Goal: Information Seeking & Learning: Learn about a topic

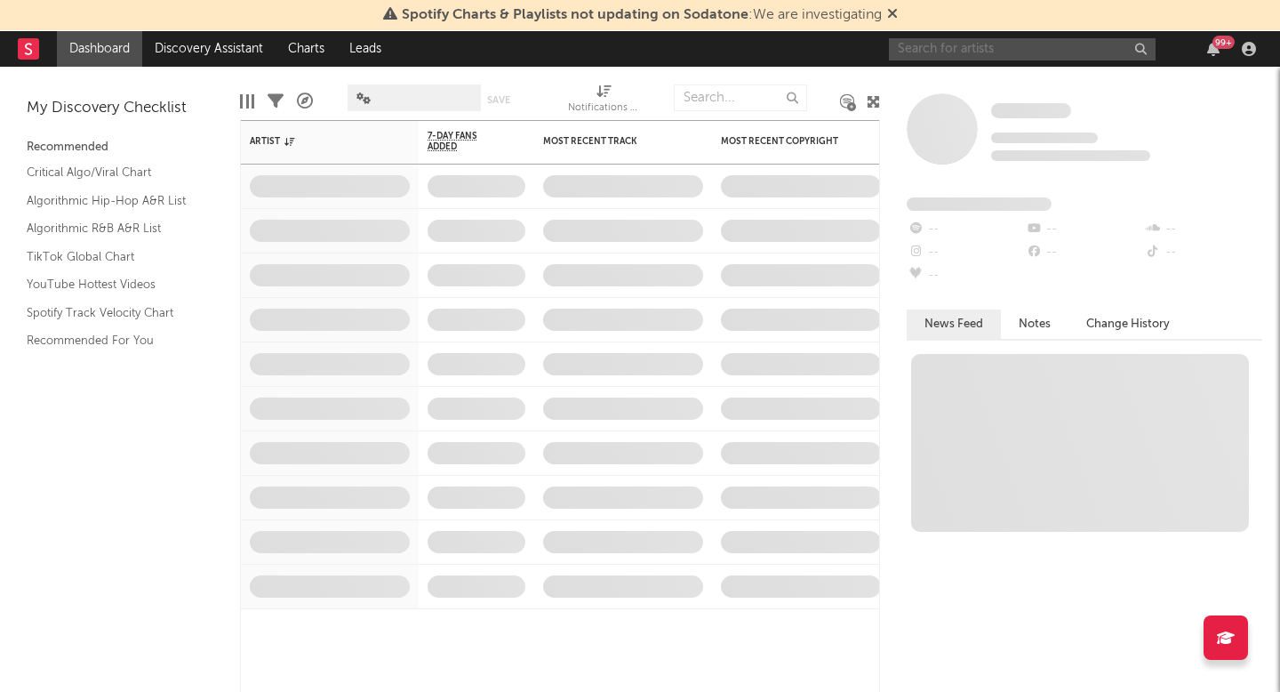
click at [961, 44] on input "text" at bounding box center [1022, 49] width 267 height 22
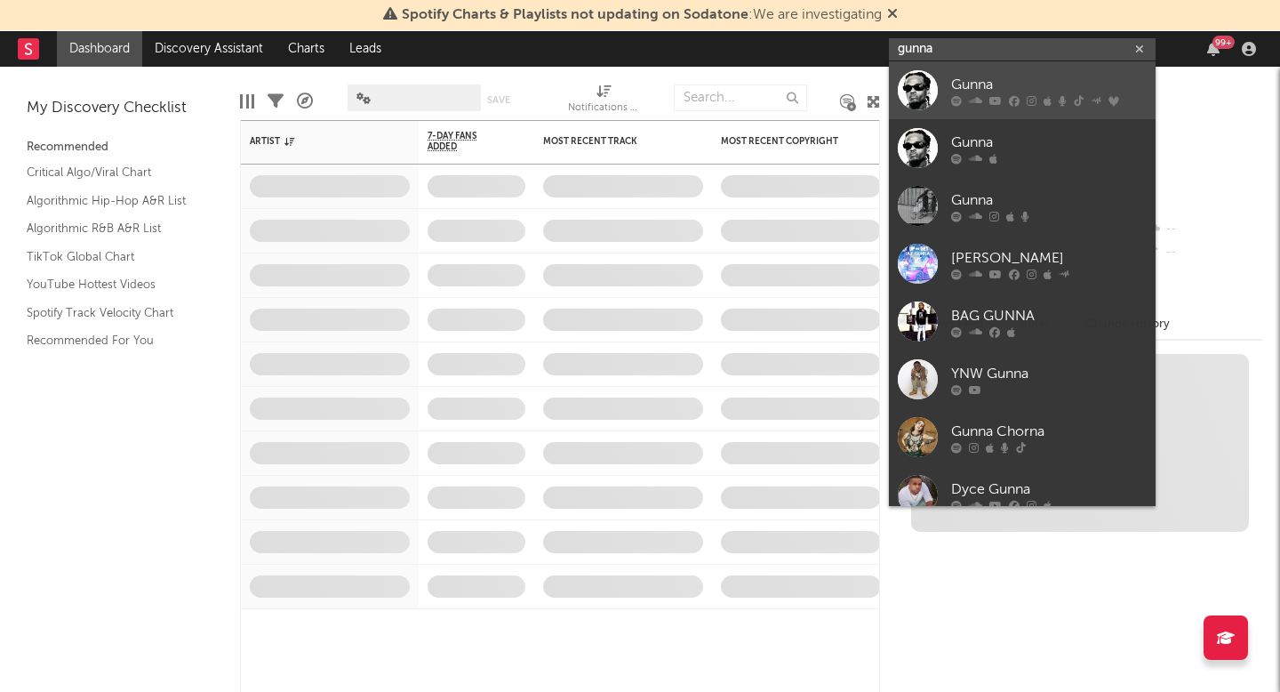
type input "gunna"
click at [967, 100] on div at bounding box center [1049, 100] width 196 height 11
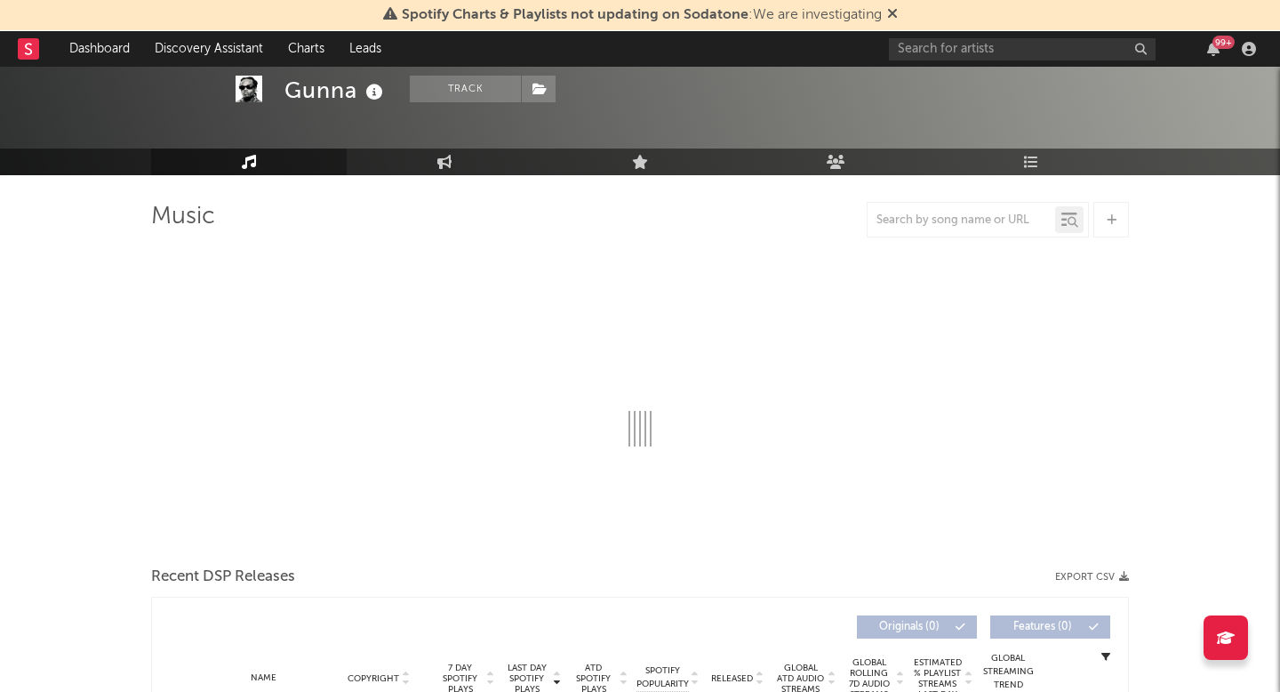
scroll to position [72, 0]
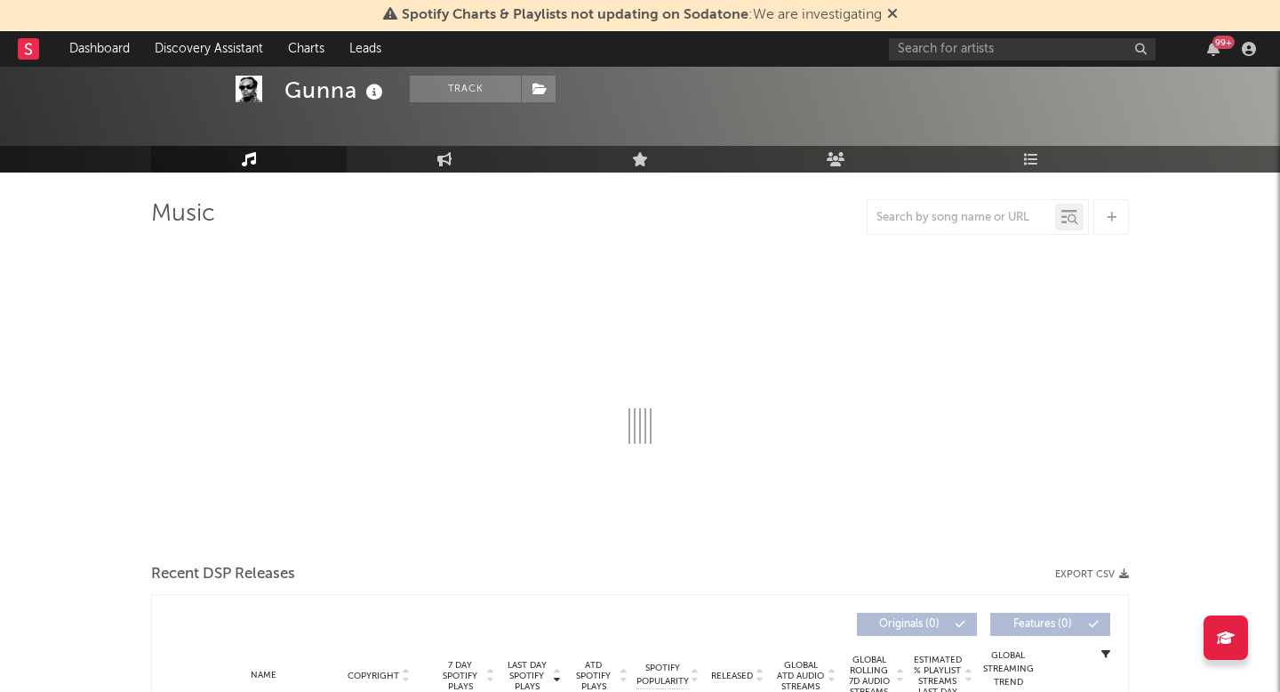
select select "6m"
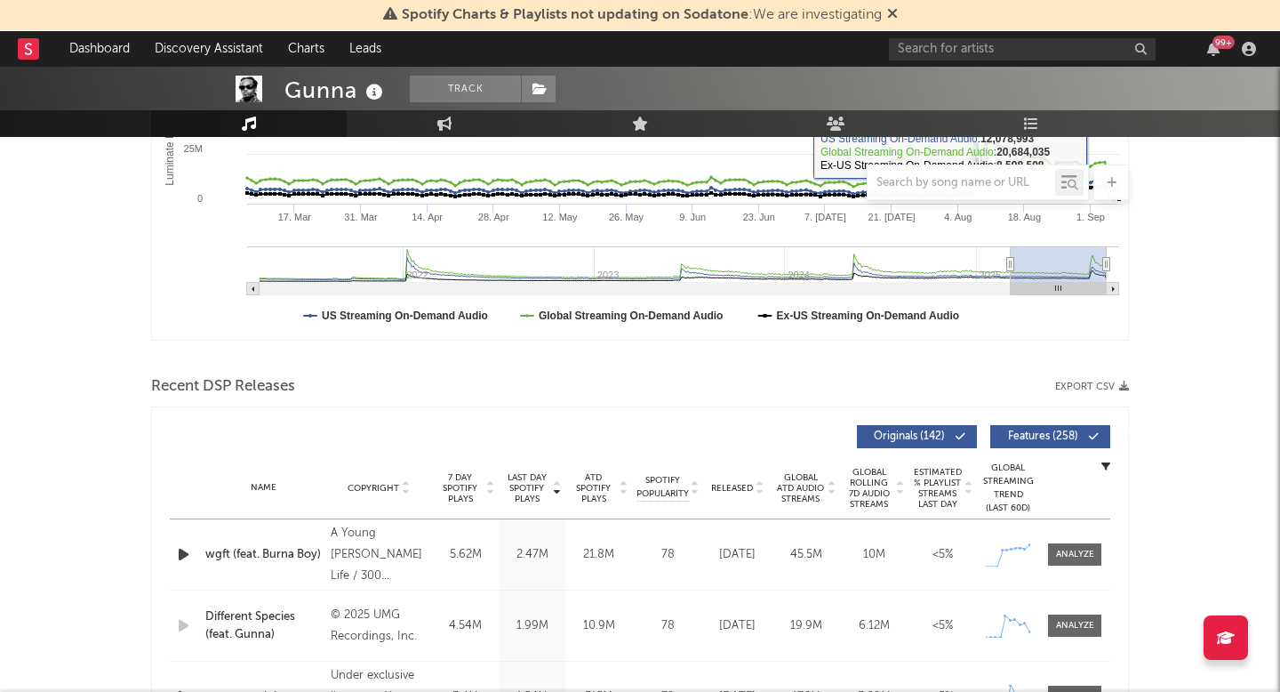
scroll to position [421, 0]
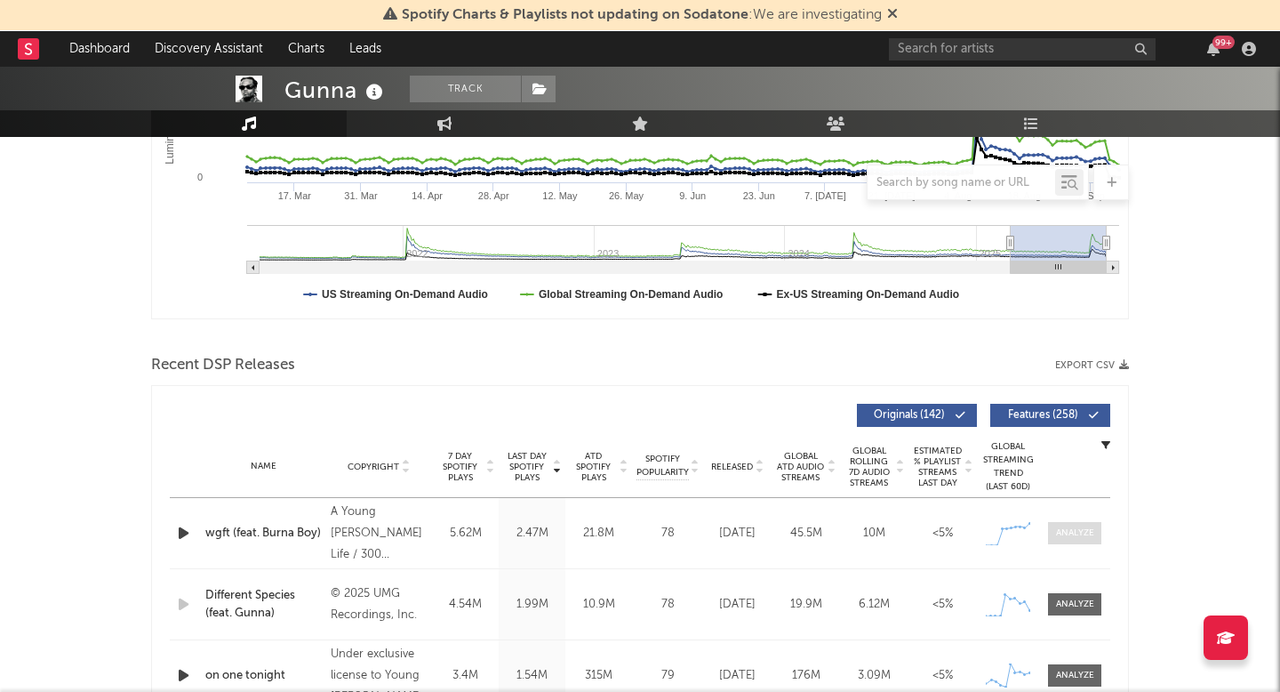
click at [1075, 532] on div at bounding box center [1075, 532] width 38 height 13
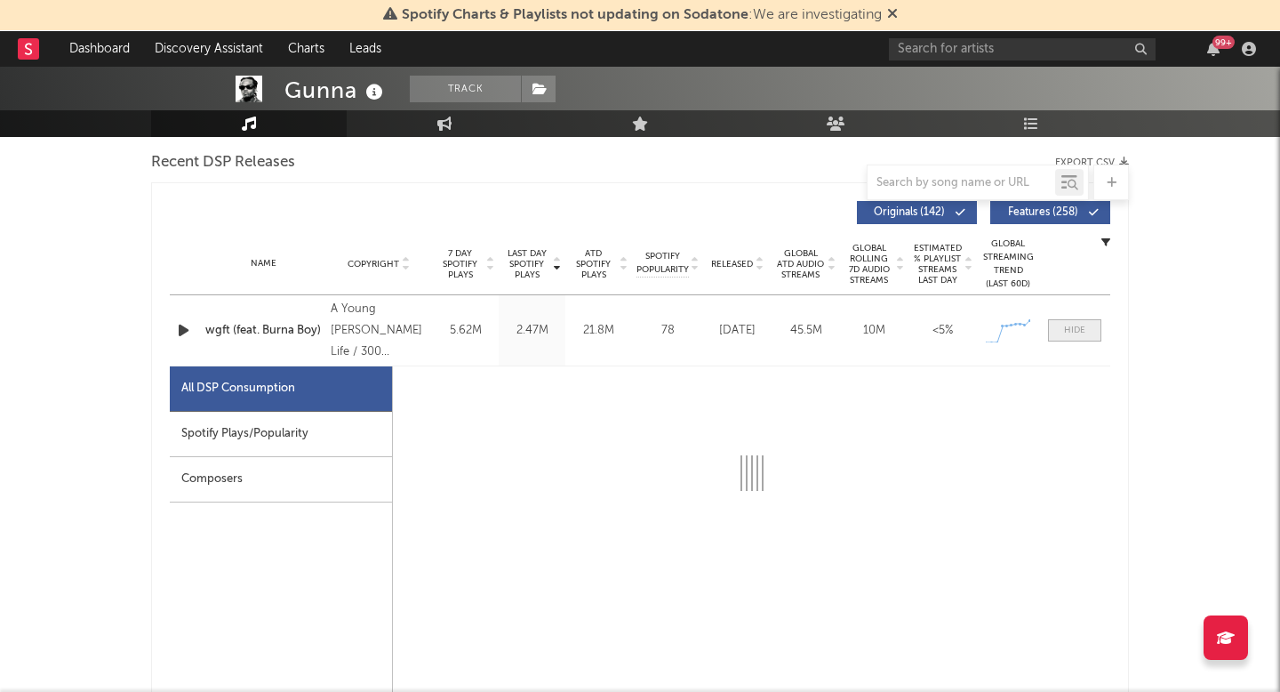
select select "1w"
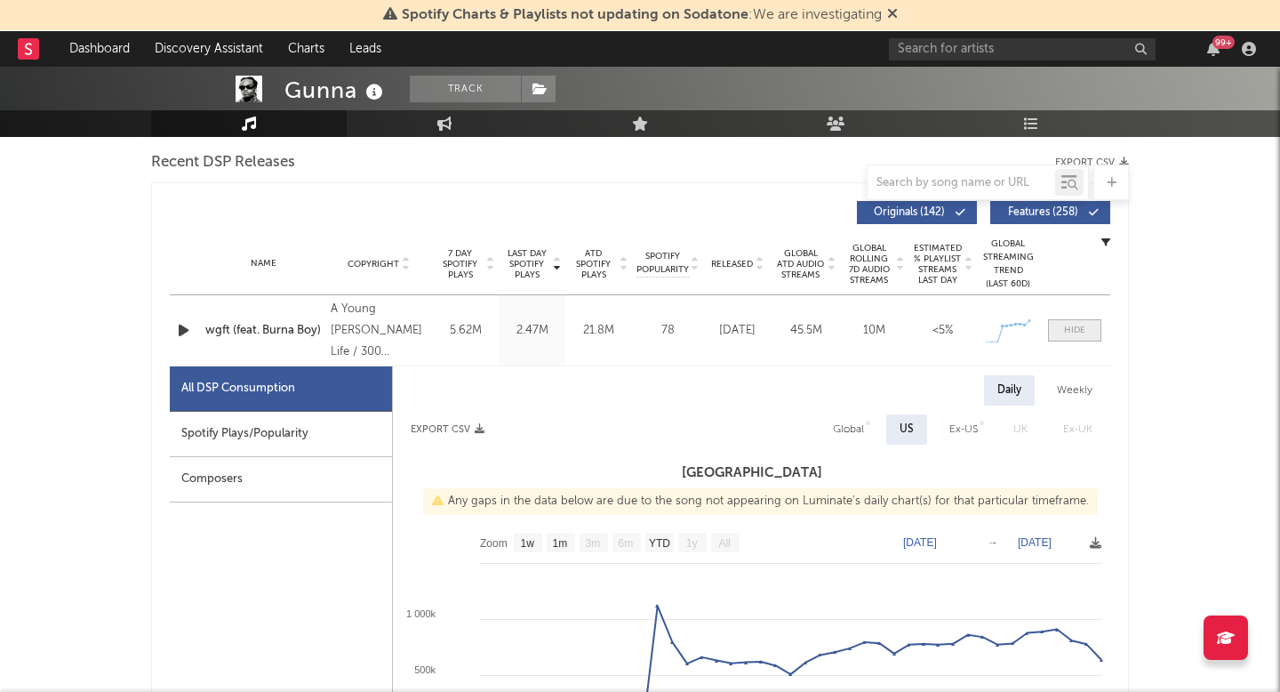
scroll to position [671, 0]
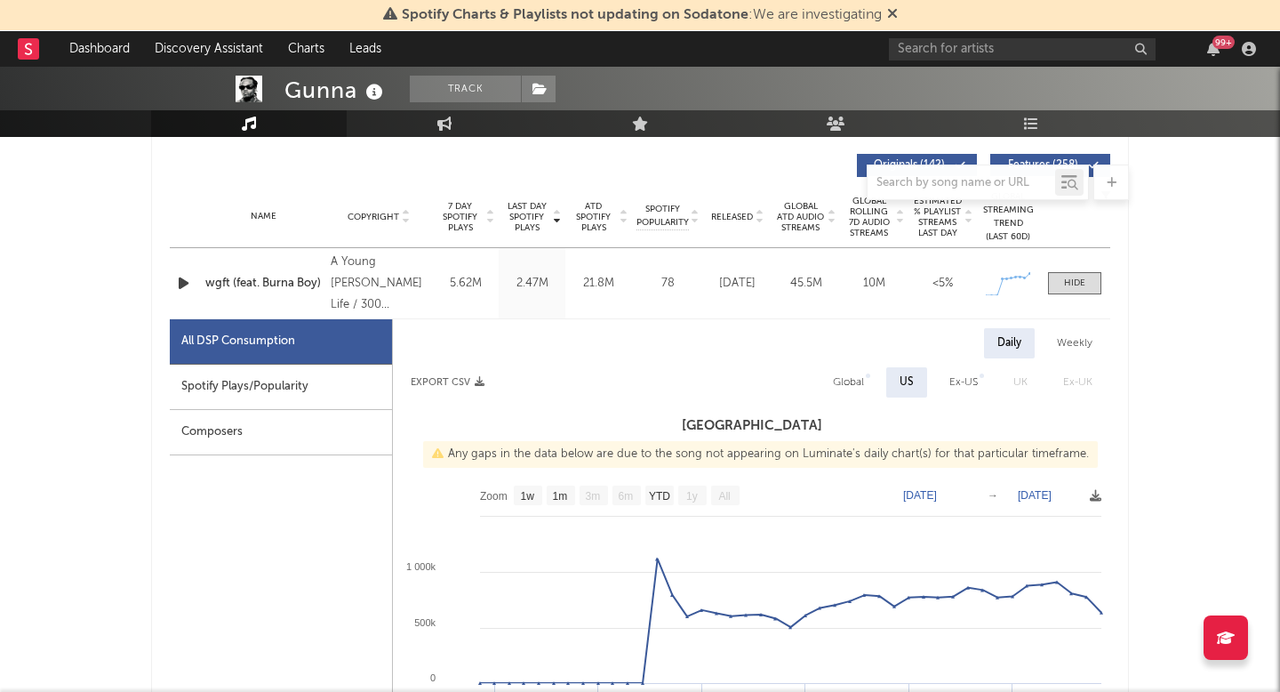
click at [1040, 286] on div at bounding box center [1074, 283] width 71 height 22
click at [1063, 285] on span at bounding box center [1074, 283] width 53 height 22
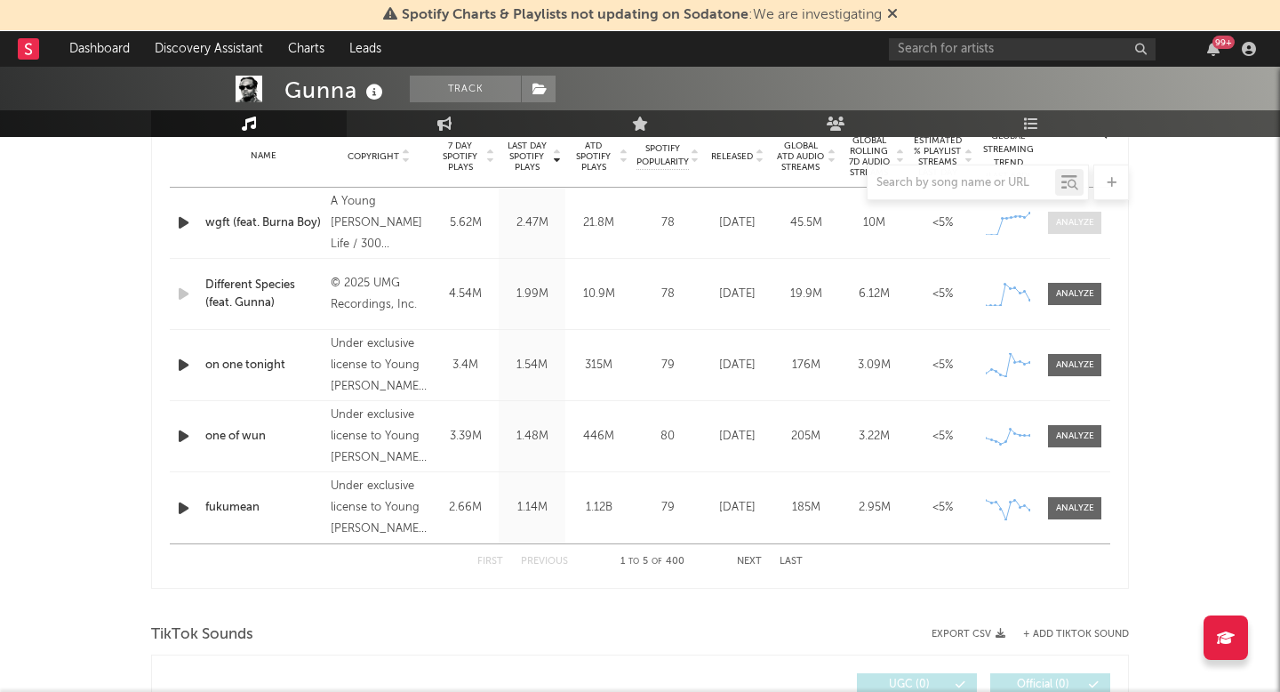
scroll to position [734, 0]
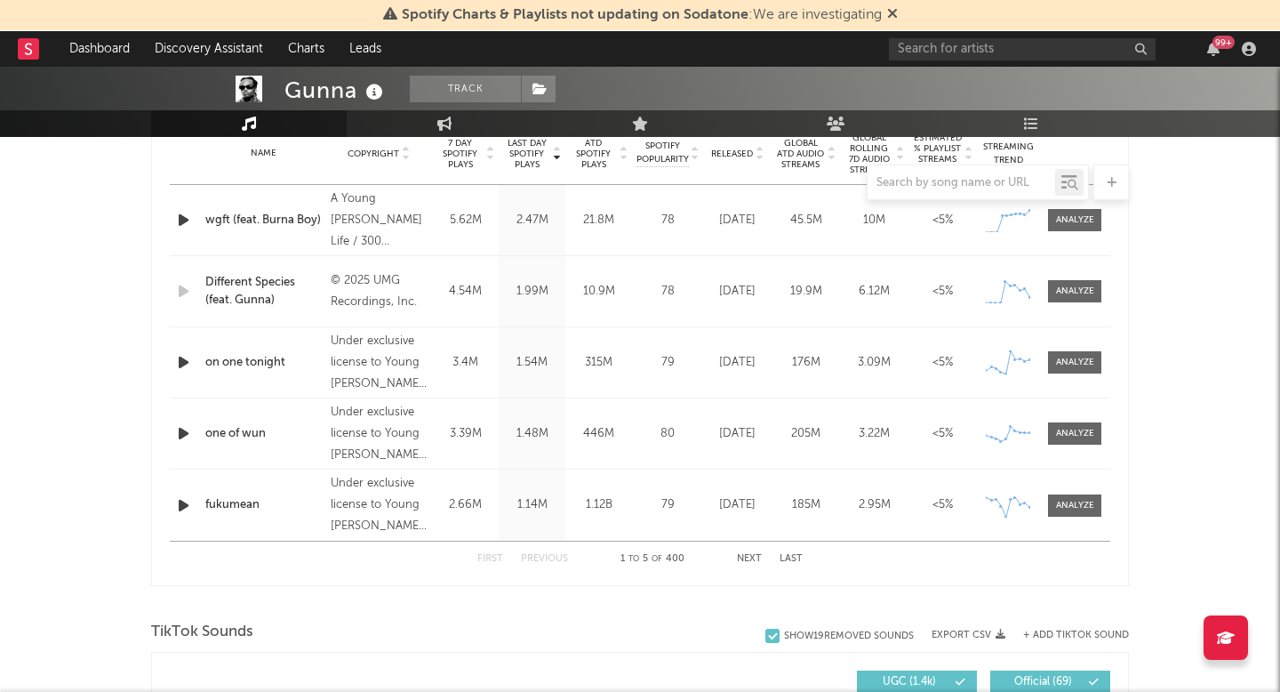
click at [760, 556] on button "Next" at bounding box center [749, 559] width 25 height 10
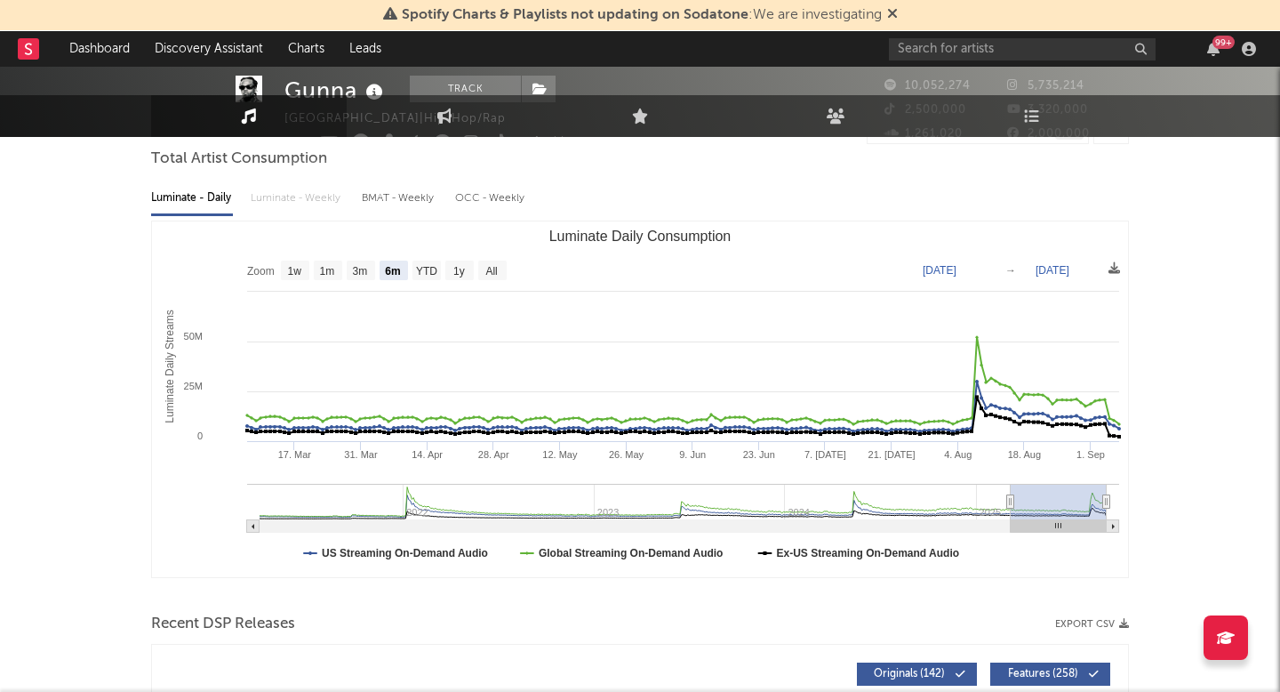
scroll to position [0, 0]
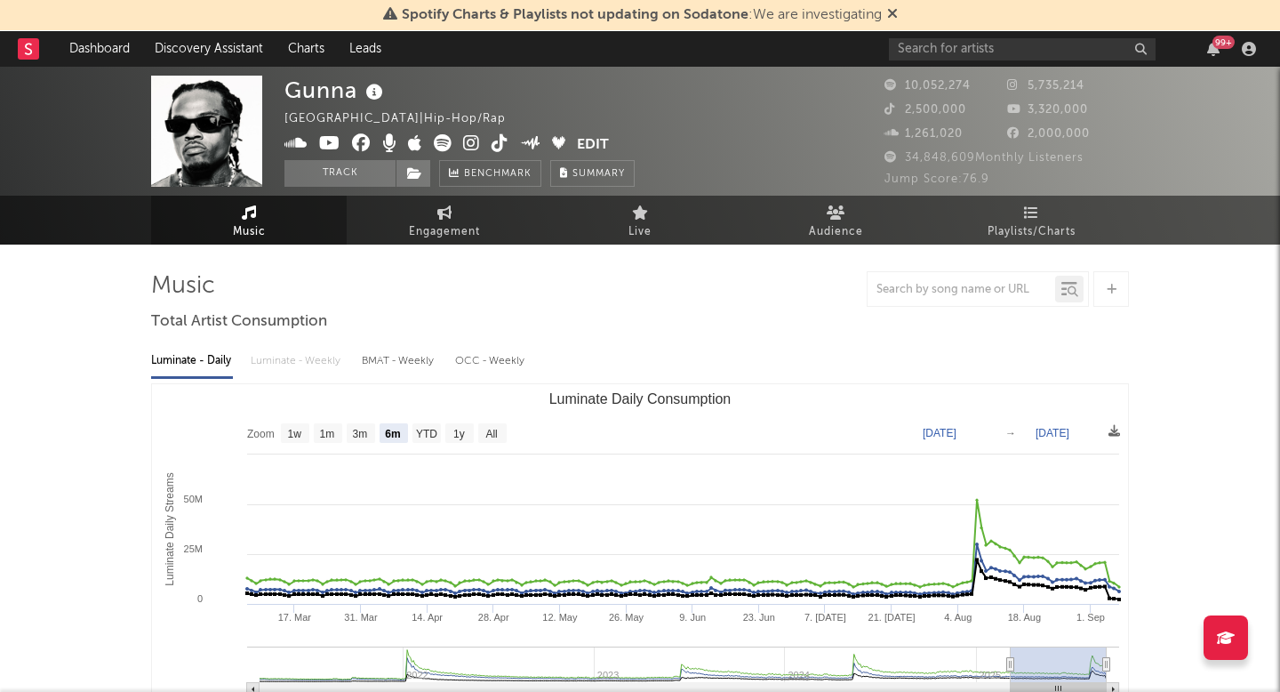
click at [893, 17] on icon at bounding box center [892, 13] width 11 height 14
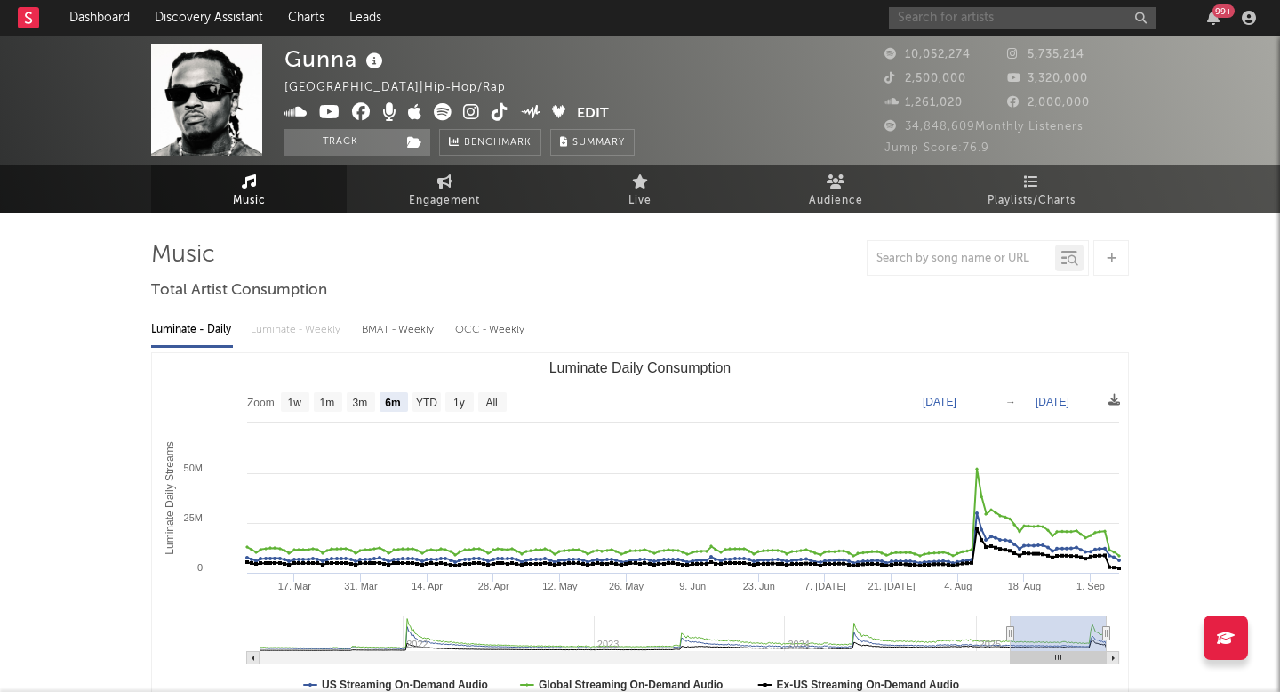
click at [905, 15] on input "text" at bounding box center [1022, 18] width 267 height 22
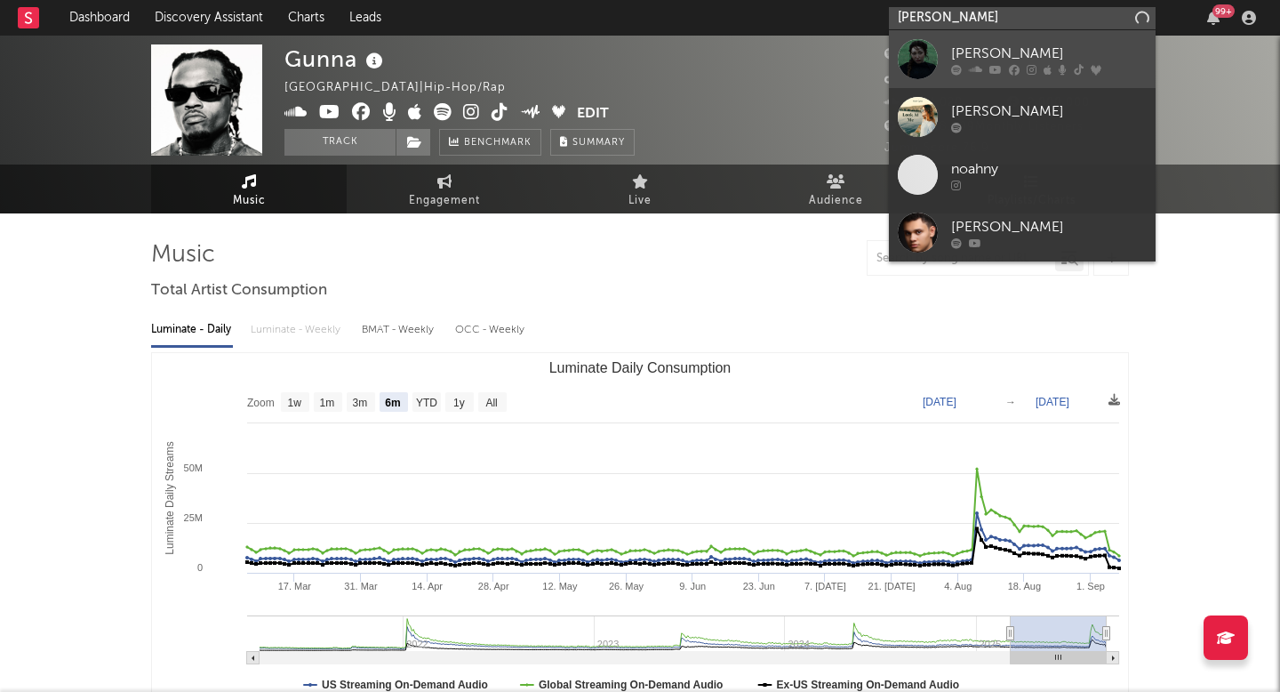
type input "[PERSON_NAME]"
click at [973, 54] on div "[PERSON_NAME]" at bounding box center [1049, 53] width 196 height 21
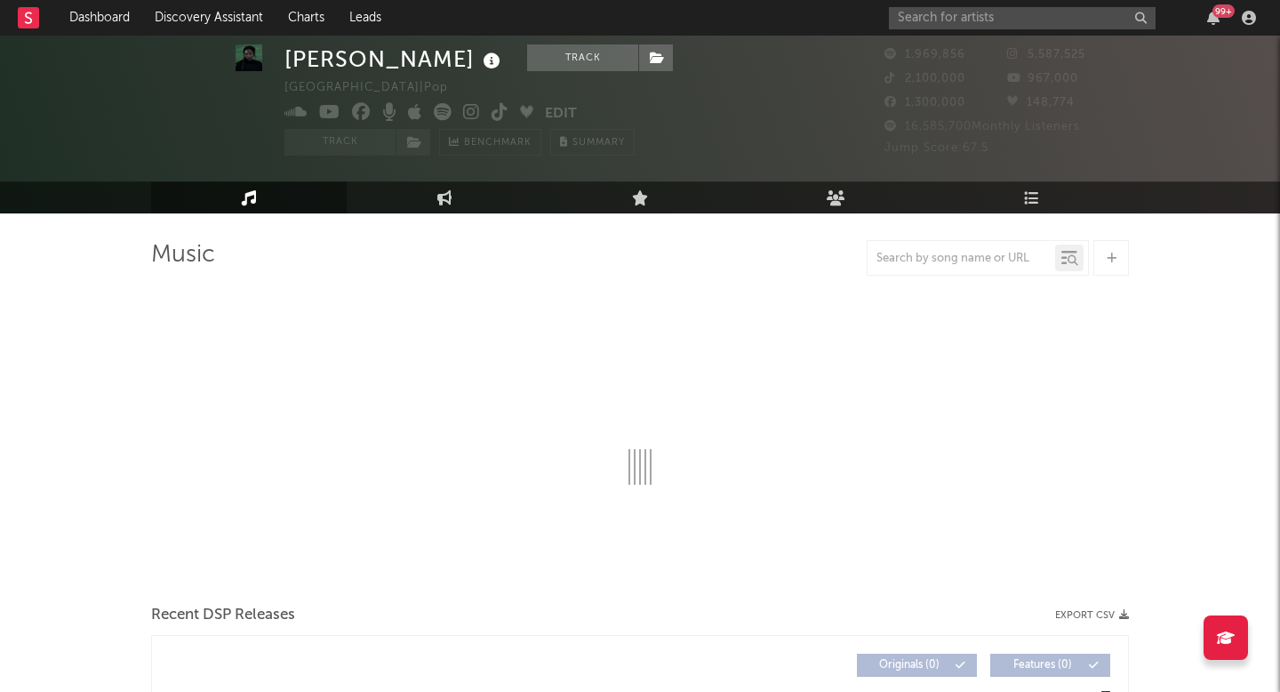
scroll to position [131, 0]
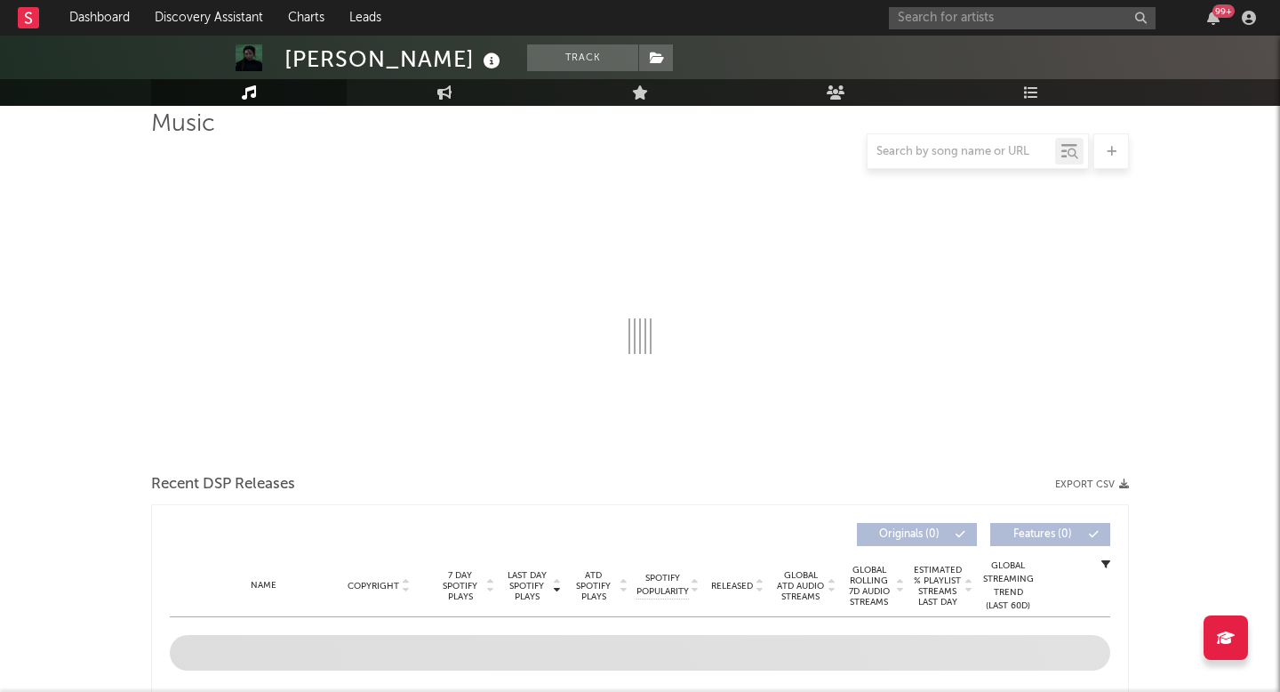
select select "6m"
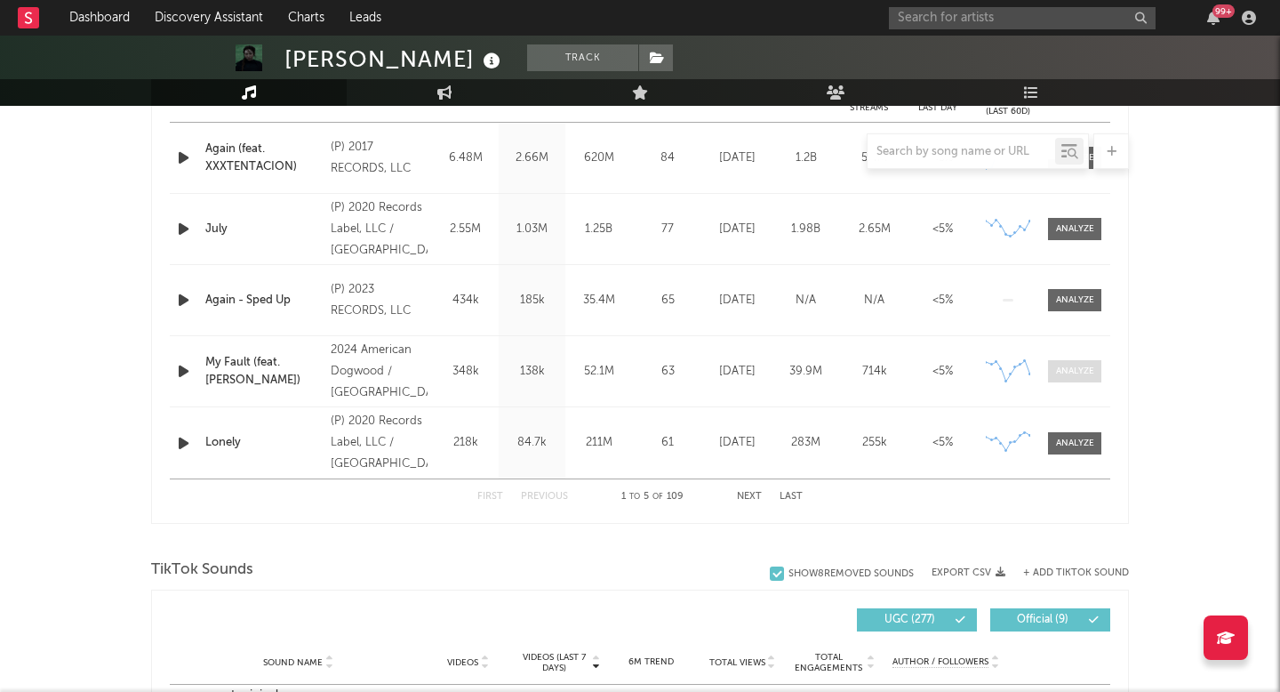
scroll to position [766, 0]
click at [1081, 445] on div at bounding box center [1075, 442] width 38 height 13
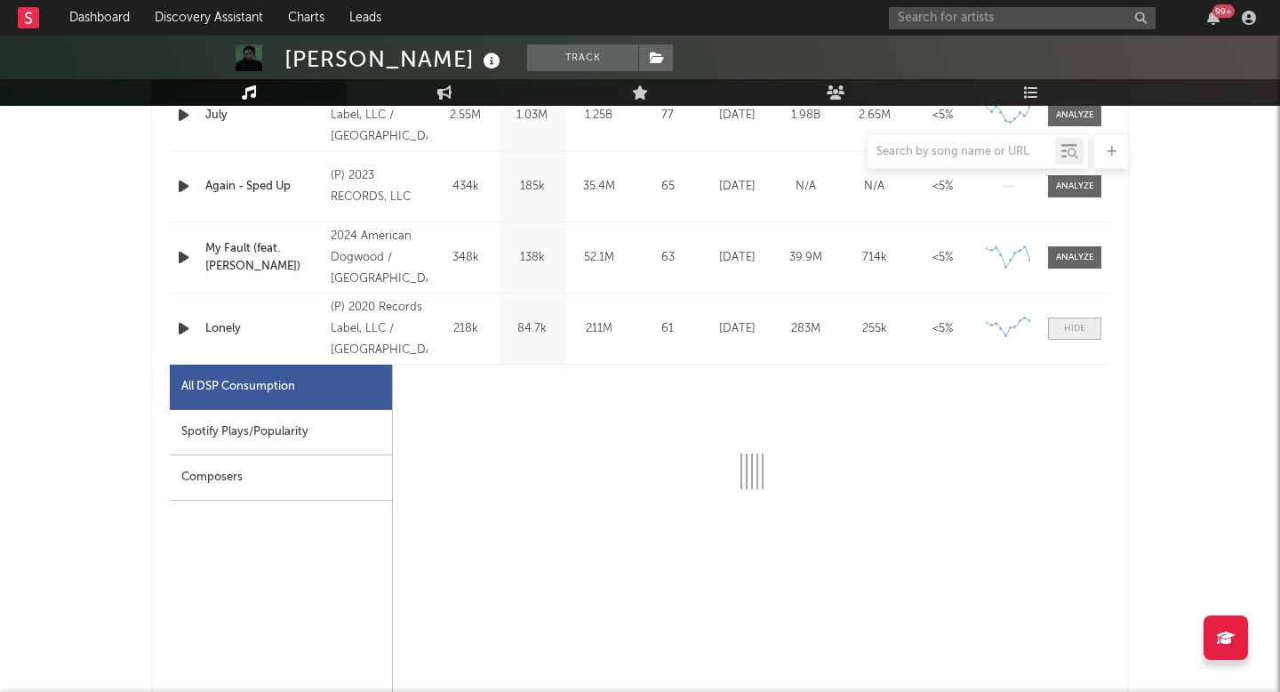
scroll to position [833, 0]
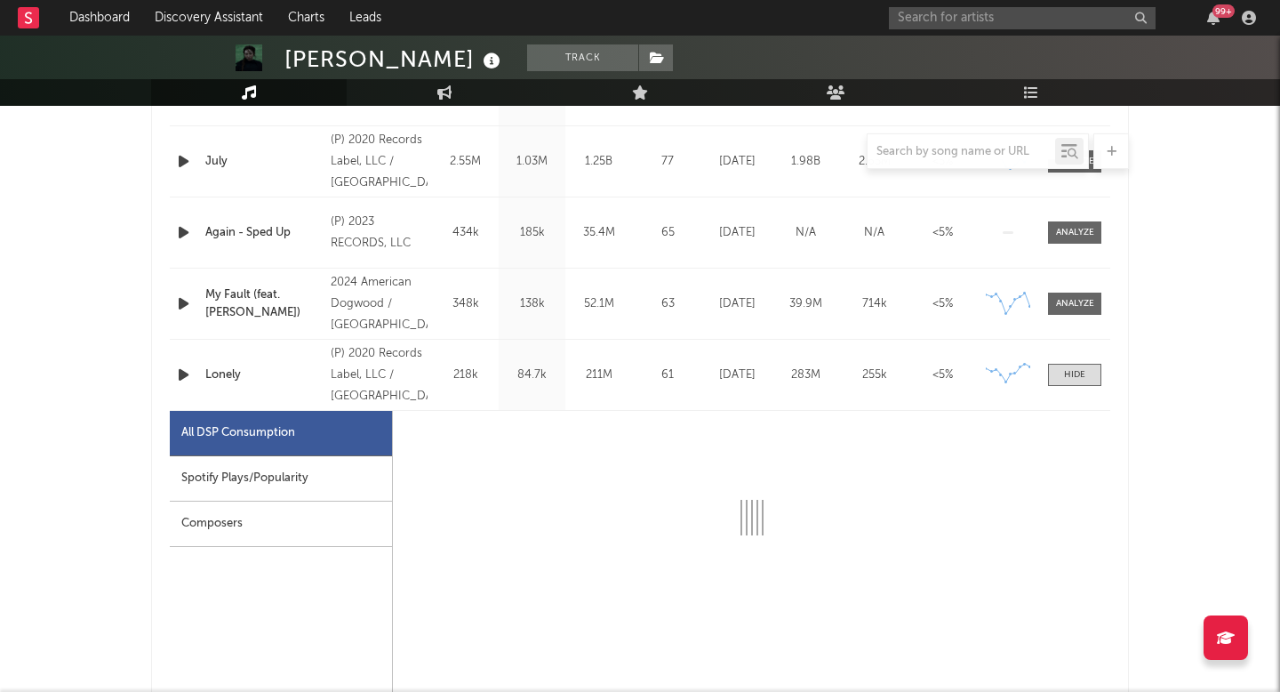
click at [1089, 389] on div "Name Lonely Copyright (P) 2020 Records Label, LLC / Columbia Label Records/Colu…" at bounding box center [640, 375] width 941 height 70
click at [1079, 368] on div at bounding box center [1074, 374] width 21 height 13
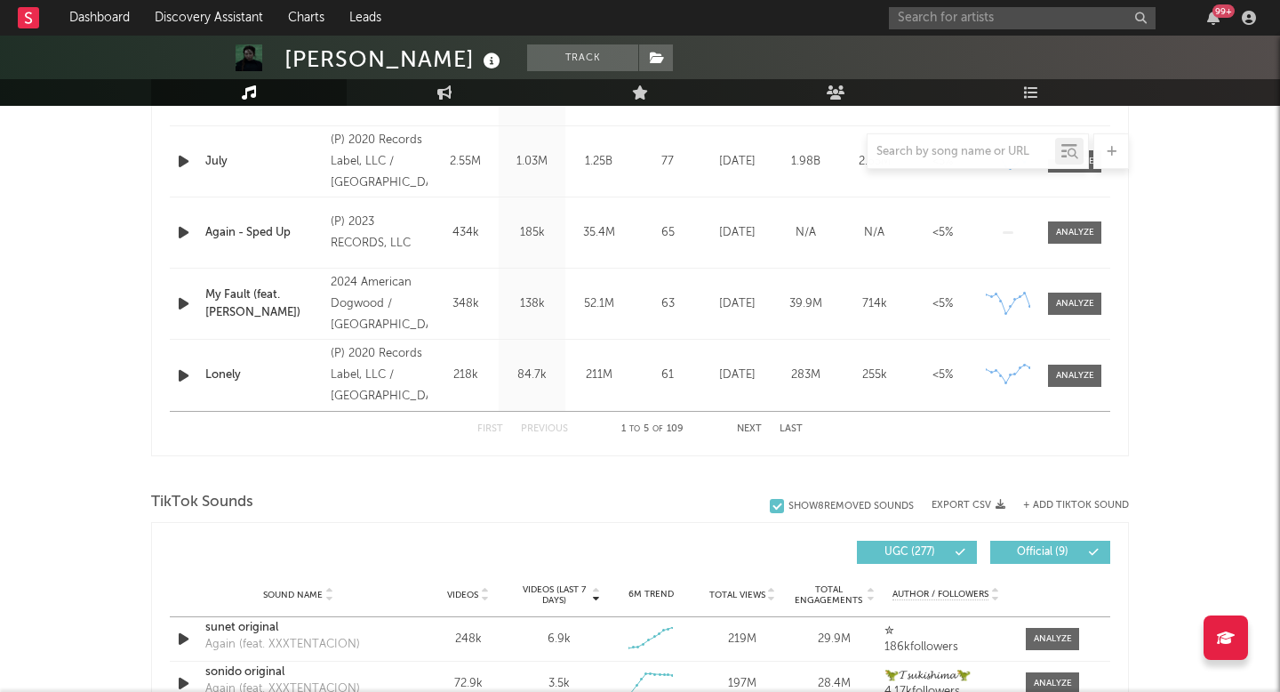
scroll to position [865, 0]
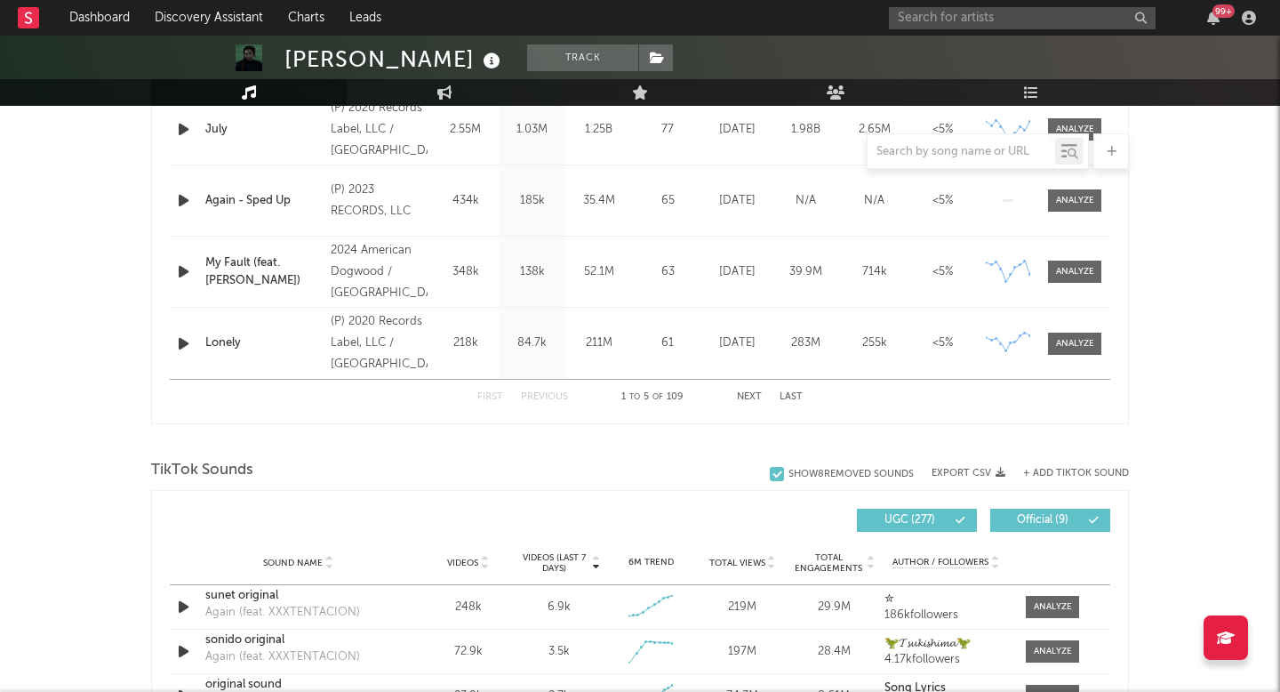
click at [743, 400] on button "Next" at bounding box center [749, 397] width 25 height 10
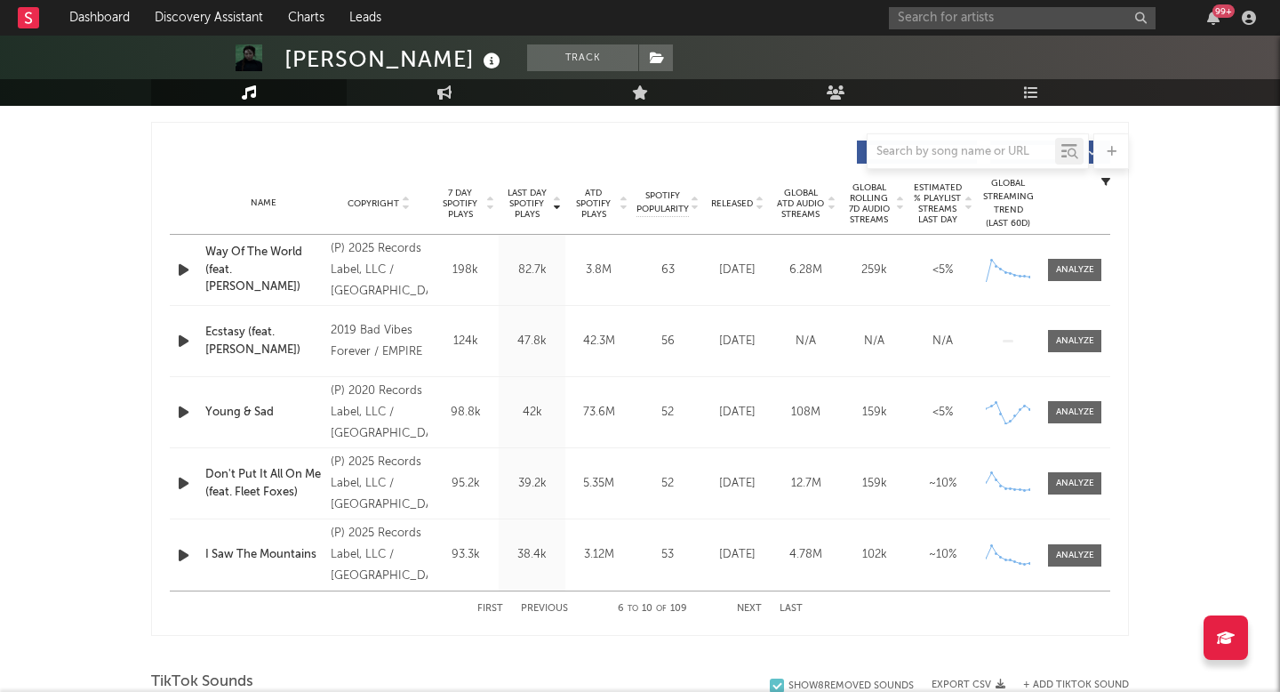
scroll to position [643, 0]
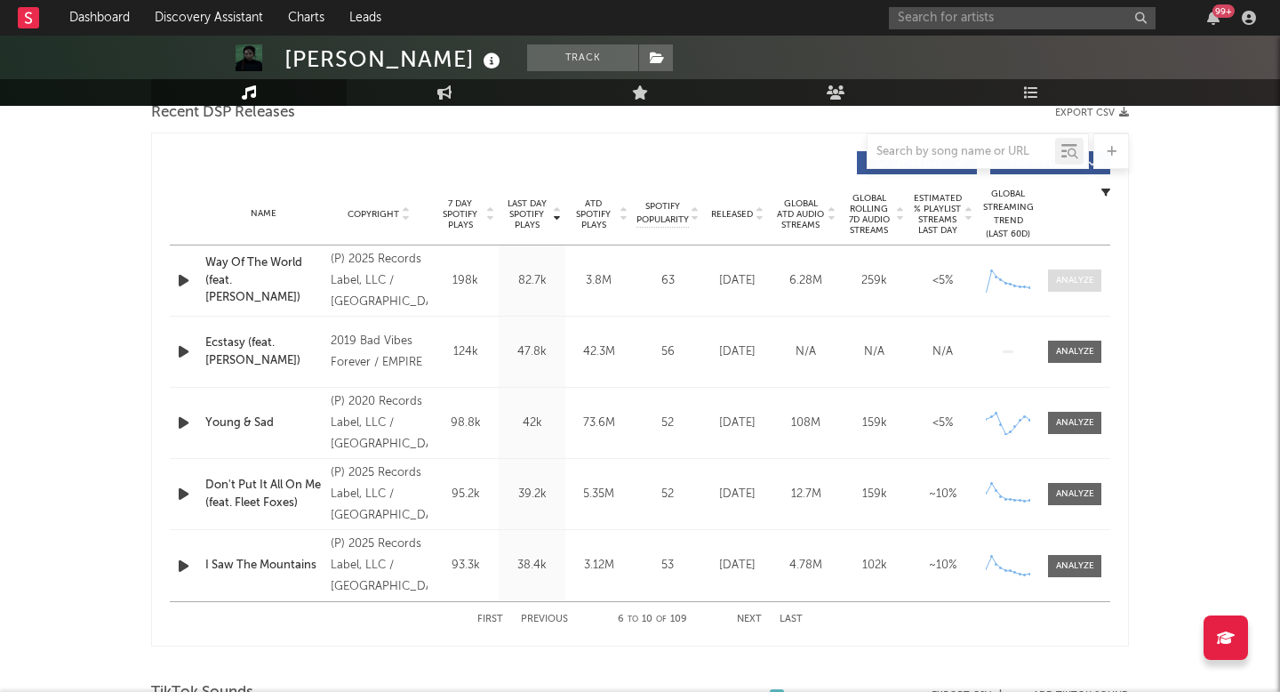
click at [1073, 276] on div at bounding box center [1075, 280] width 38 height 13
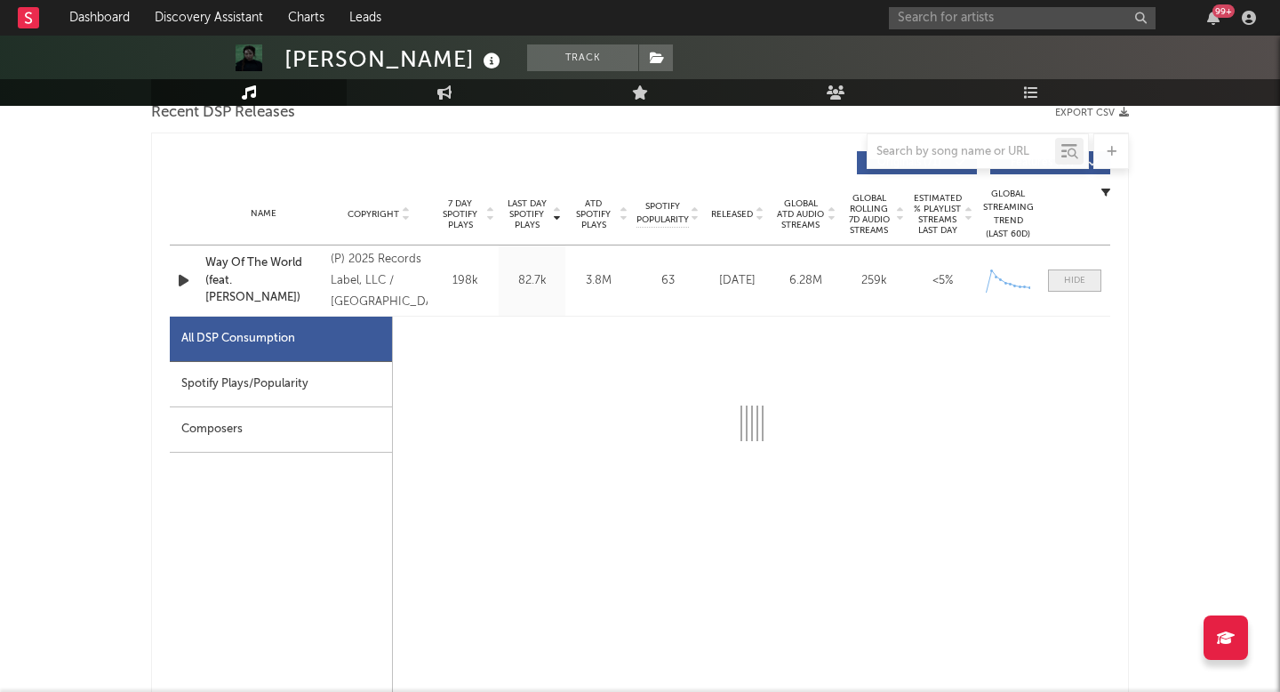
select select "1w"
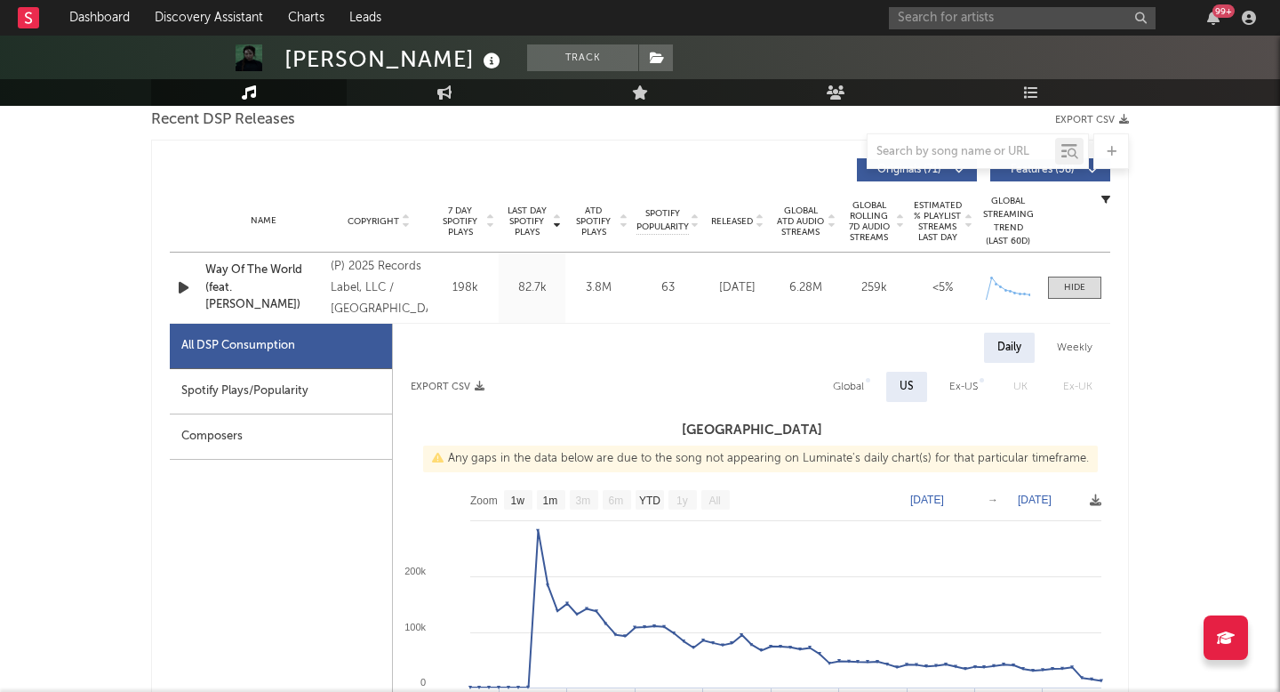
scroll to position [456, 0]
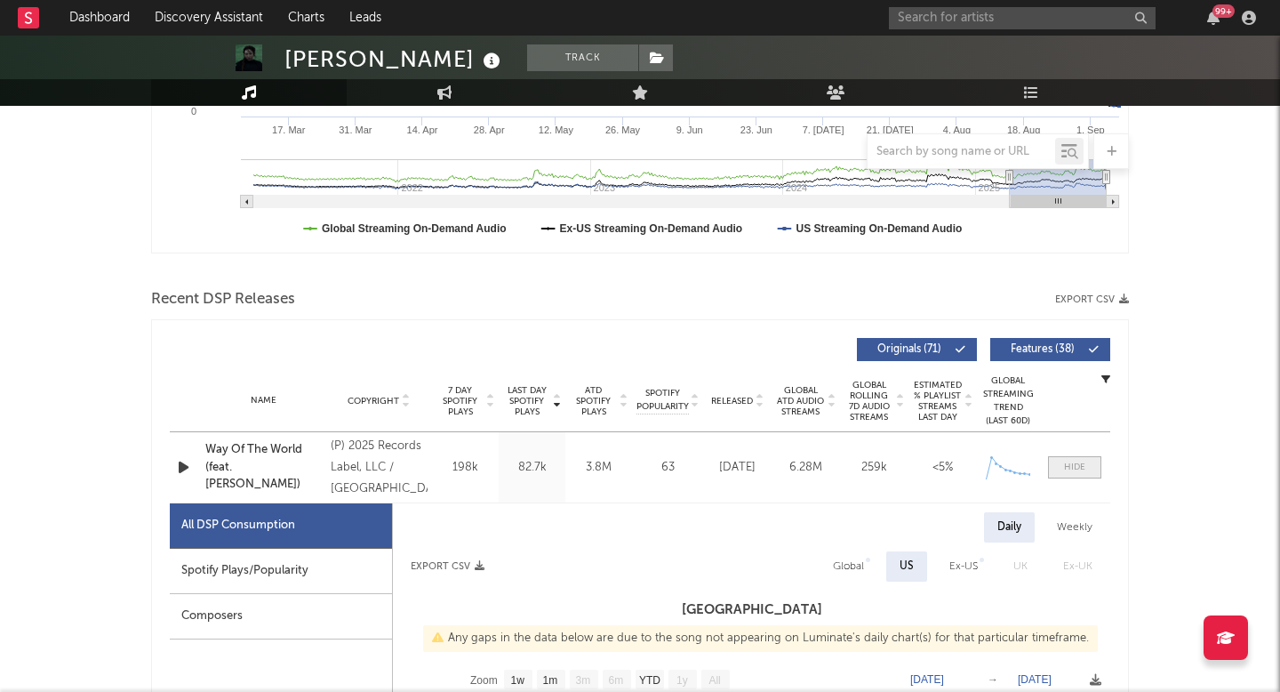
click at [1069, 470] on div at bounding box center [1074, 466] width 21 height 13
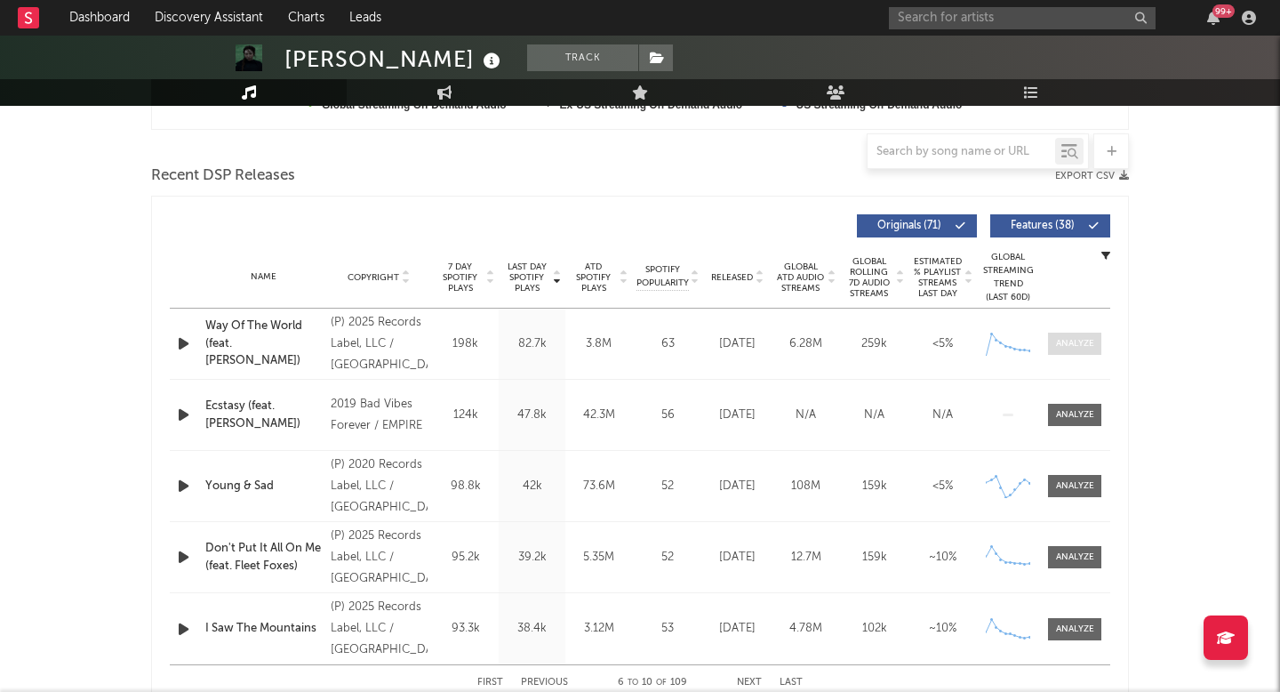
scroll to position [616, 0]
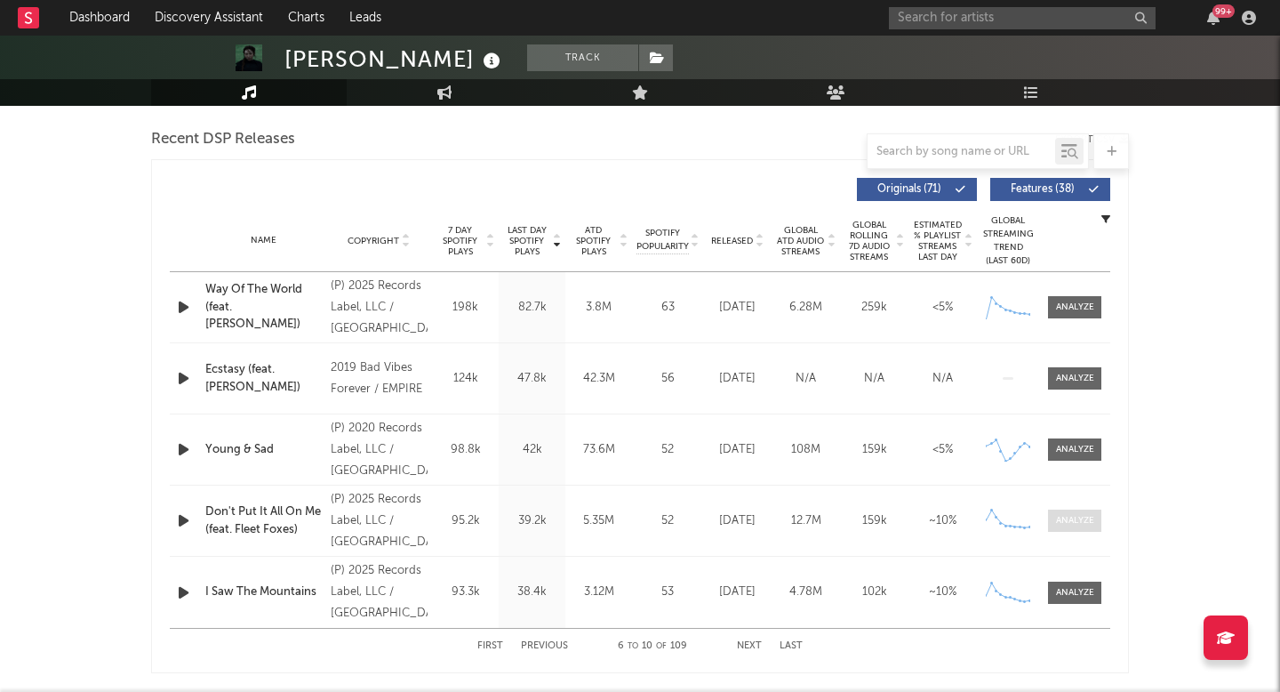
click at [1059, 509] on span at bounding box center [1074, 520] width 53 height 22
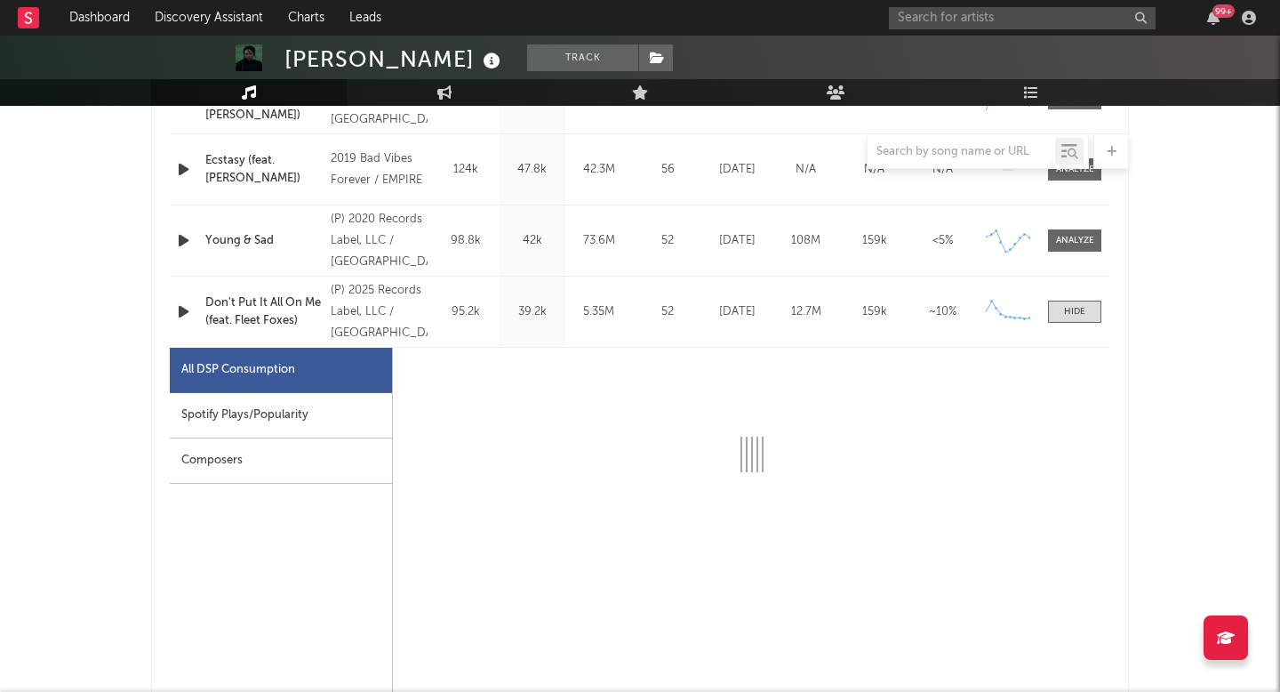
scroll to position [829, 0]
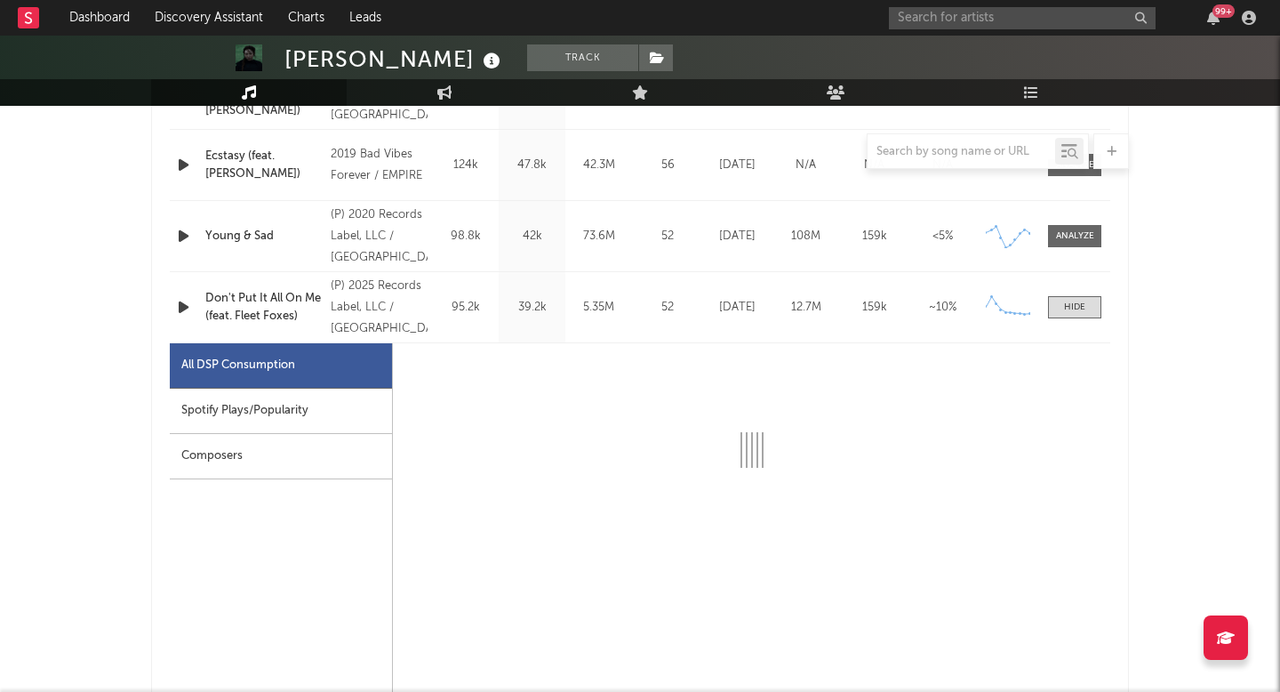
select select "6m"
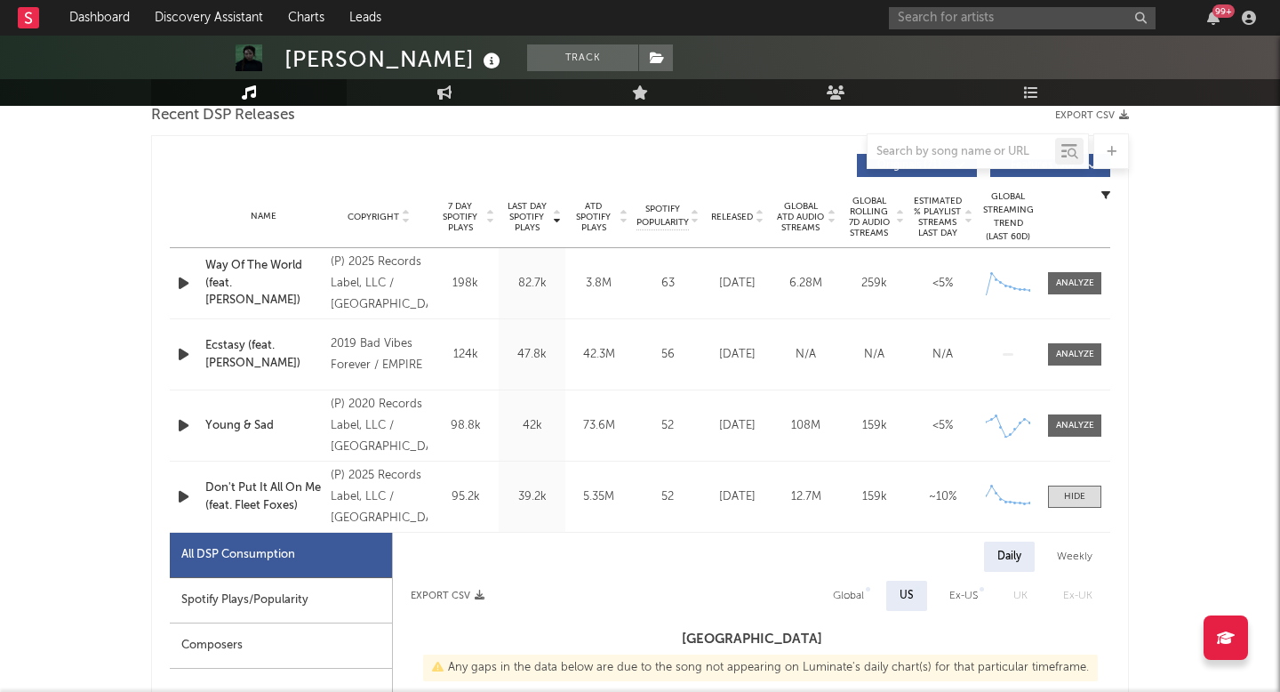
scroll to position [698, 0]
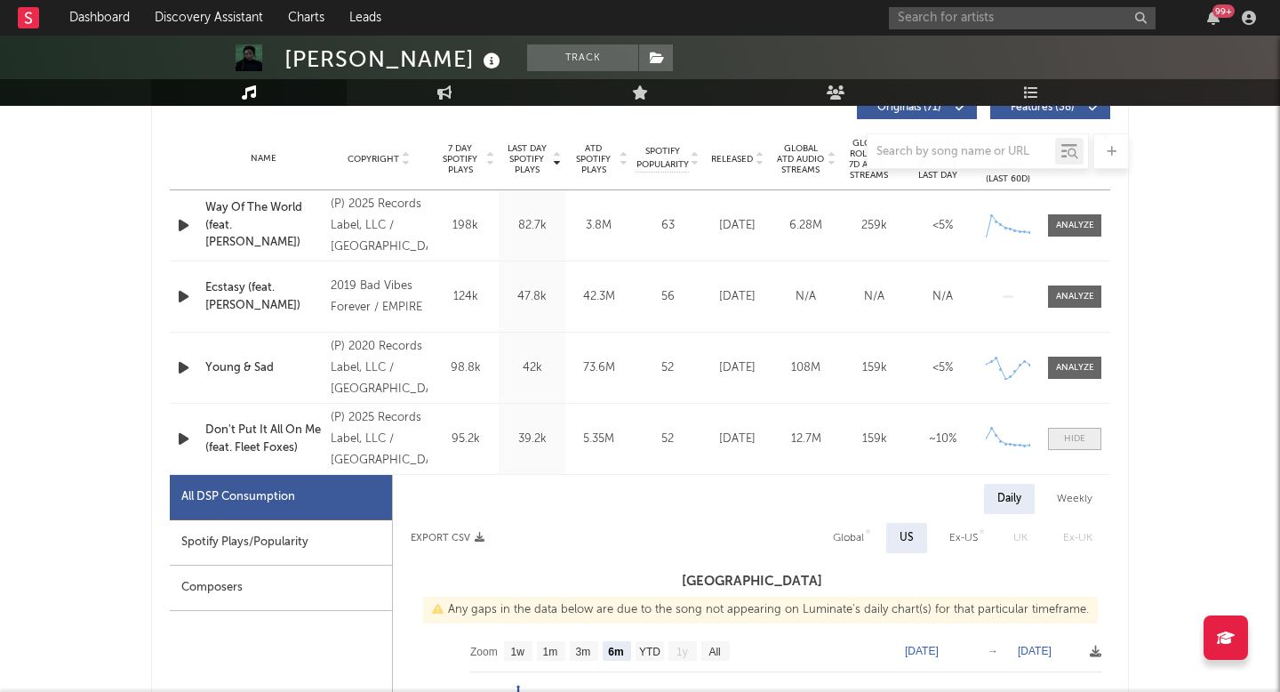
click at [1080, 442] on div at bounding box center [1074, 438] width 21 height 13
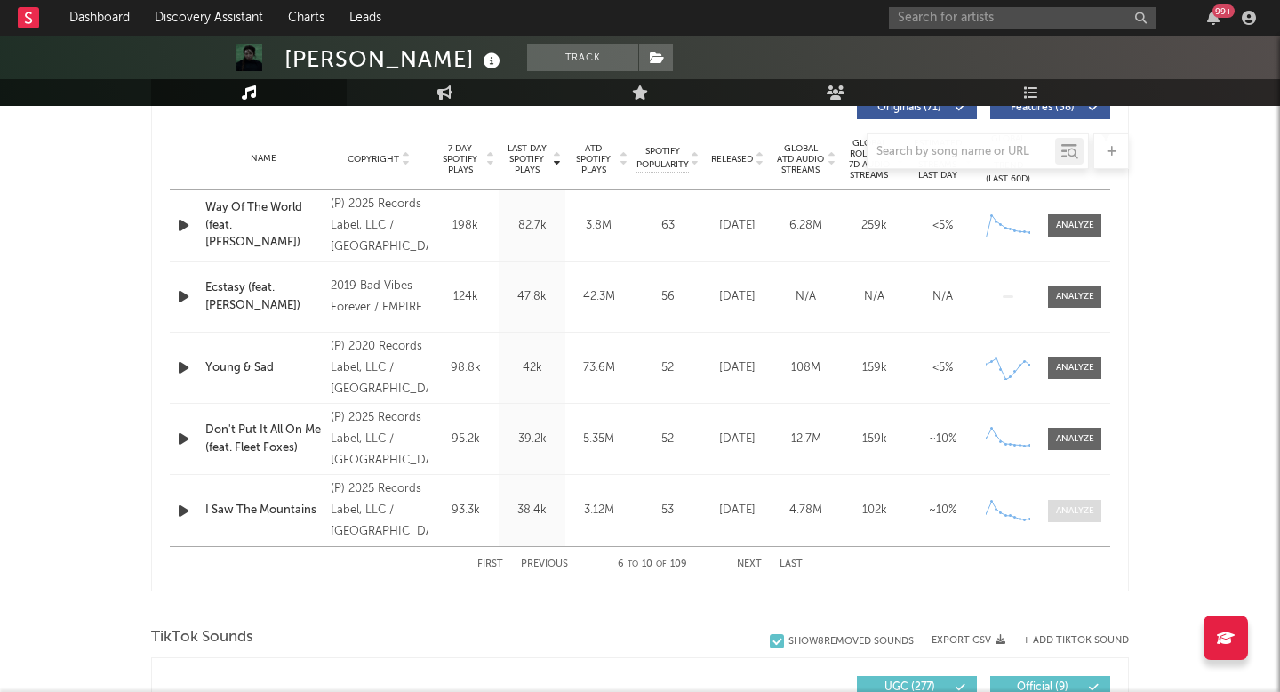
click at [1087, 511] on div at bounding box center [1075, 510] width 38 height 13
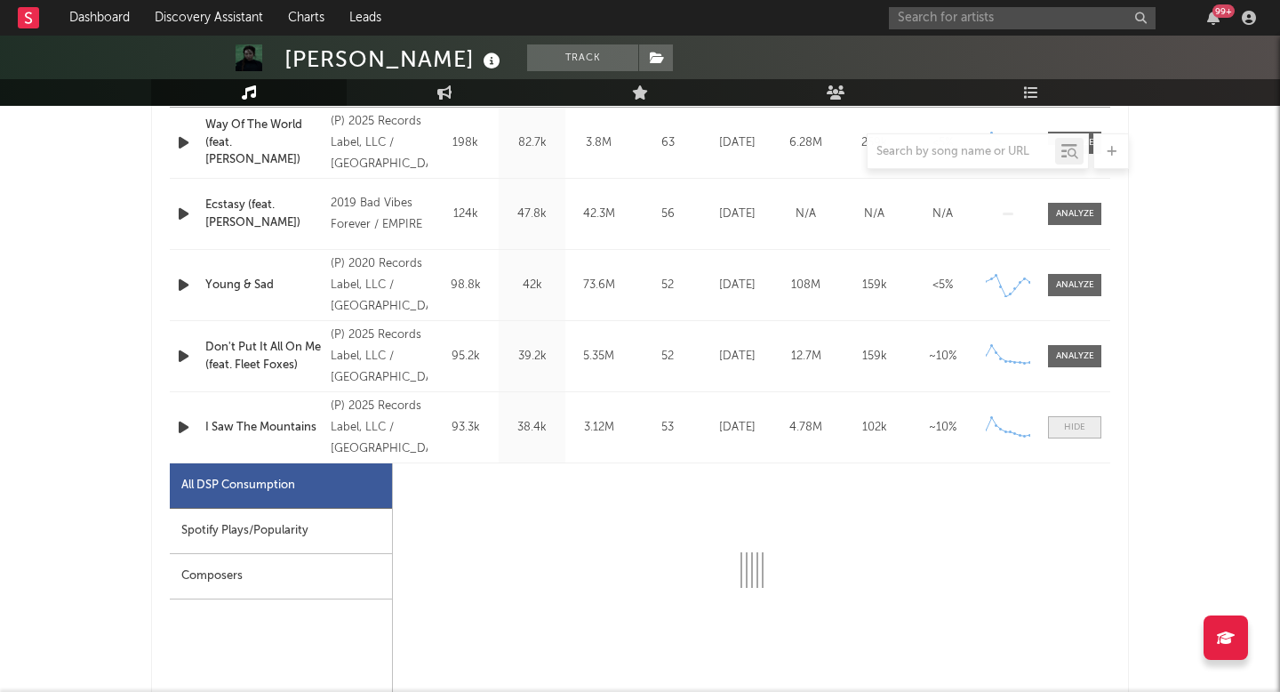
scroll to position [786, 0]
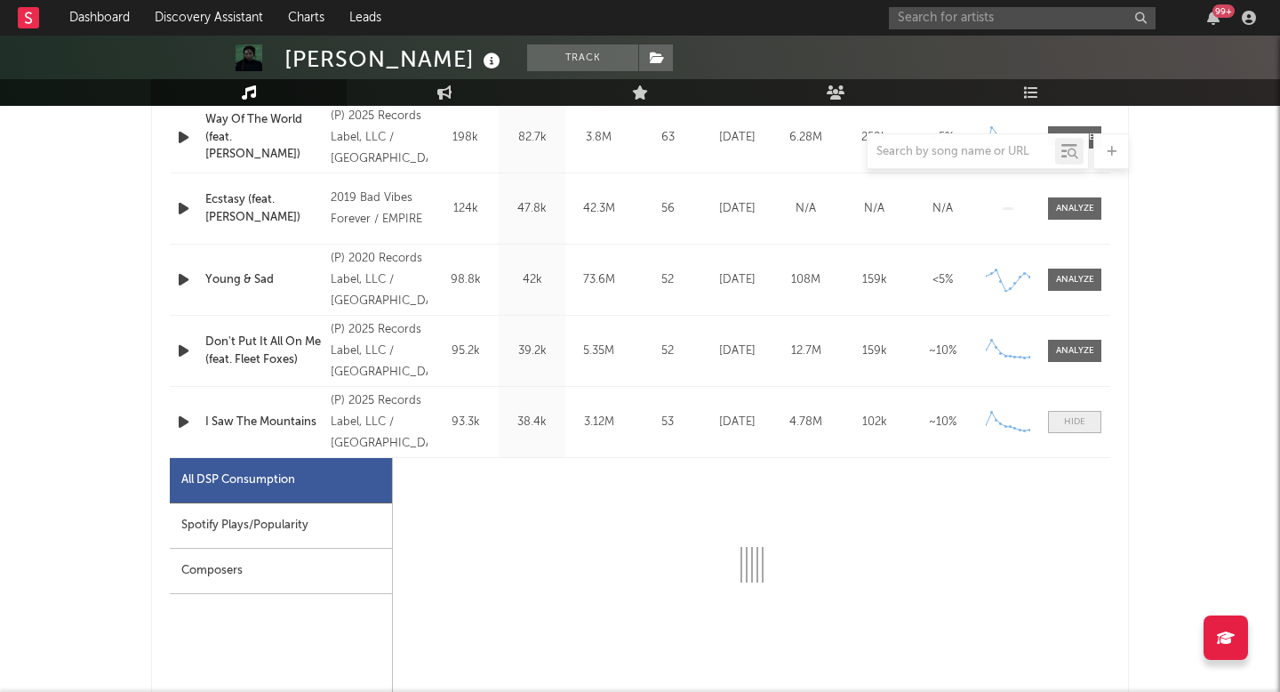
select select "1w"
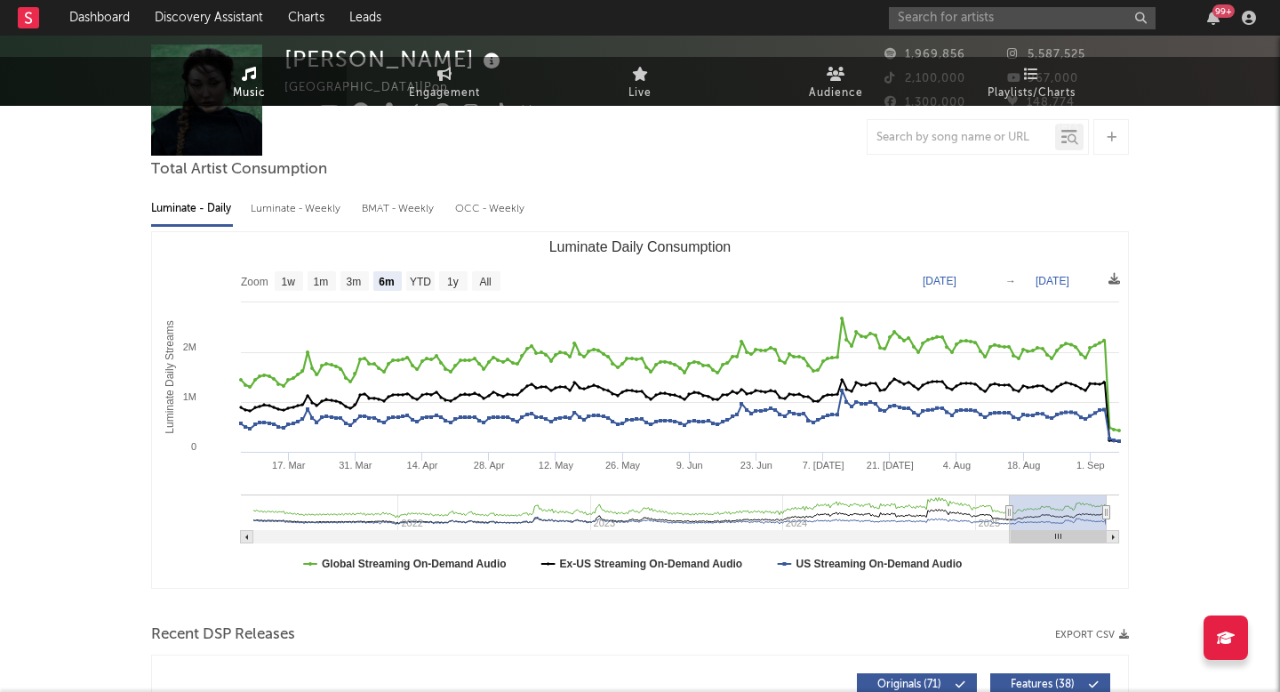
scroll to position [0, 0]
